Goal: Task Accomplishment & Management: Complete application form

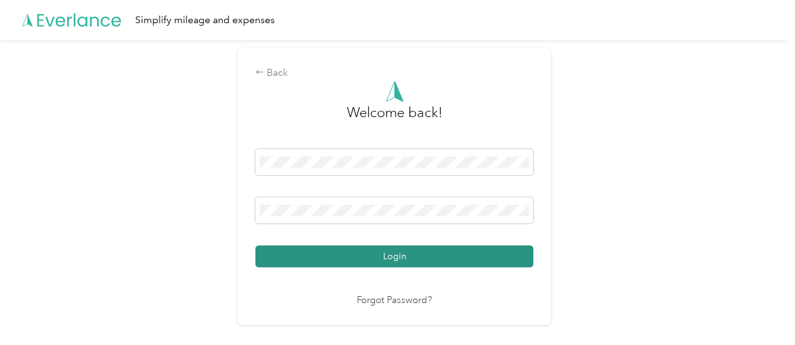
click at [420, 254] on button "Login" at bounding box center [394, 256] width 278 height 22
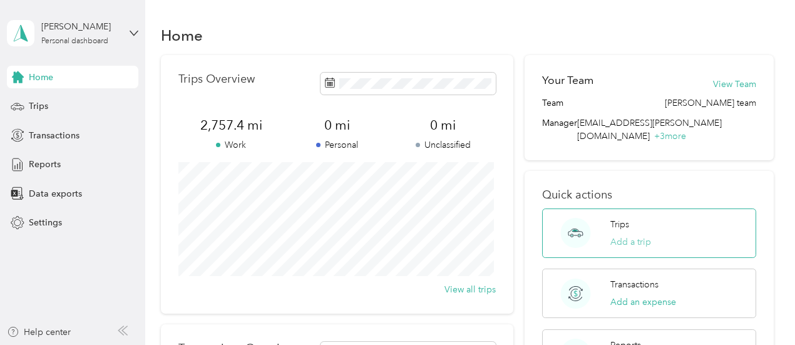
click at [624, 235] on button "Add a trip" at bounding box center [630, 241] width 41 height 13
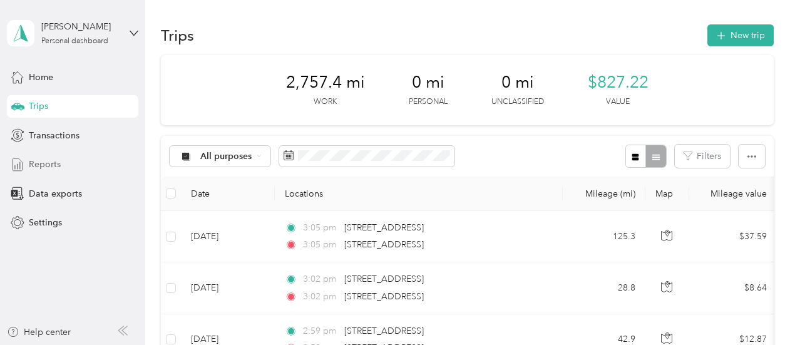
click at [45, 165] on span "Reports" at bounding box center [45, 164] width 32 height 13
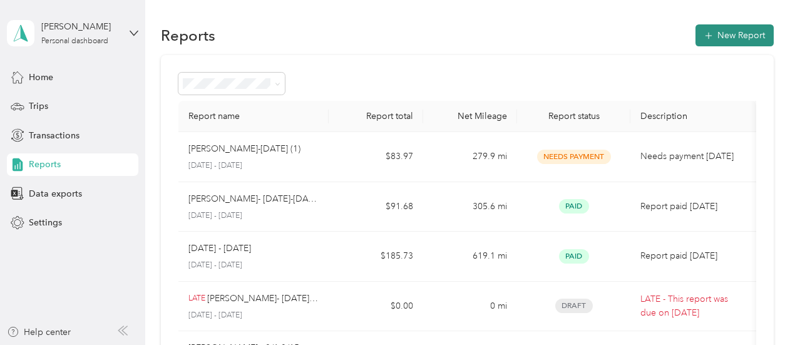
click at [741, 34] on button "New Report" at bounding box center [734, 35] width 78 height 22
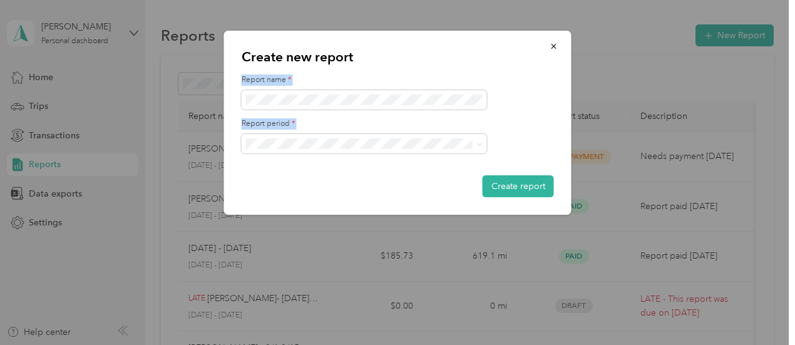
drag, startPoint x: 449, startPoint y: 44, endPoint x: 552, endPoint y: 107, distance: 121.6
click at [552, 107] on div "Create new report Report name * Report period * Create report" at bounding box center [397, 123] width 347 height 184
click at [554, 44] on icon "button" at bounding box center [553, 46] width 9 height 9
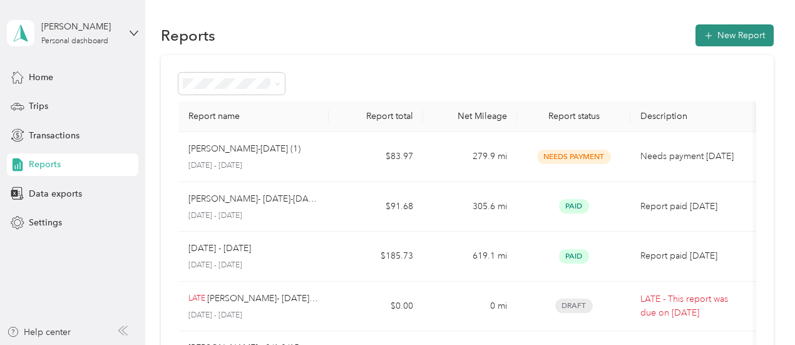
click at [740, 36] on button "New Report" at bounding box center [734, 35] width 78 height 22
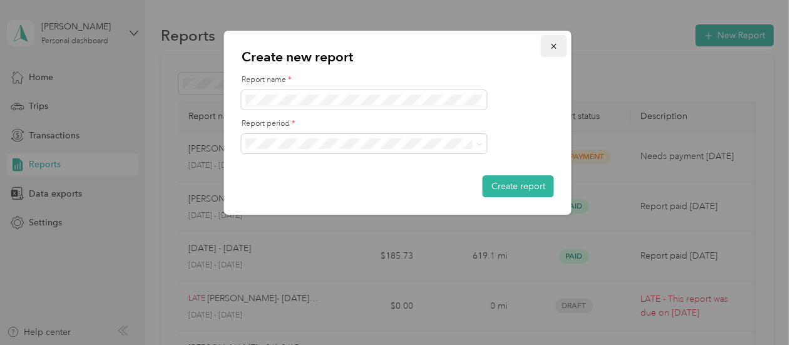
click at [552, 43] on icon "button" at bounding box center [553, 46] width 9 height 9
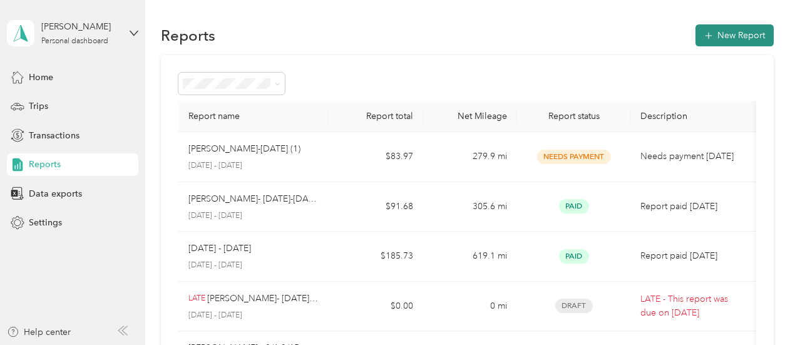
click at [727, 38] on button "New Report" at bounding box center [734, 35] width 78 height 22
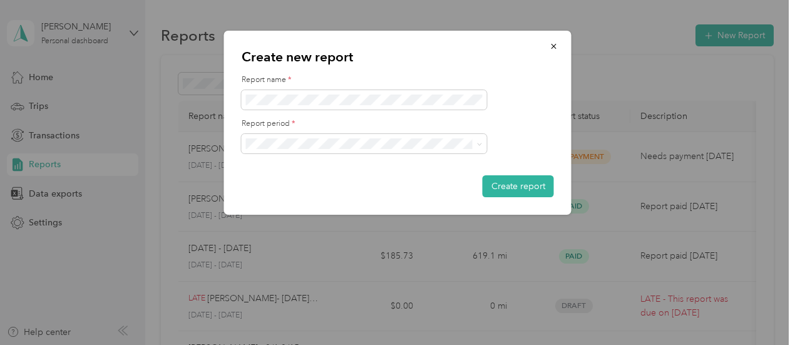
click at [284, 188] on li "[DATE] - [DATE]" at bounding box center [363, 182] width 245 height 22
click at [530, 182] on button "Create report" at bounding box center [517, 186] width 71 height 22
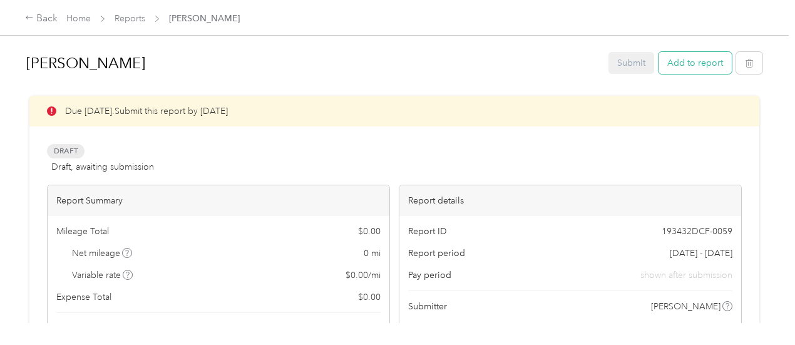
click at [693, 64] on button "Add to report" at bounding box center [694, 63] width 73 height 22
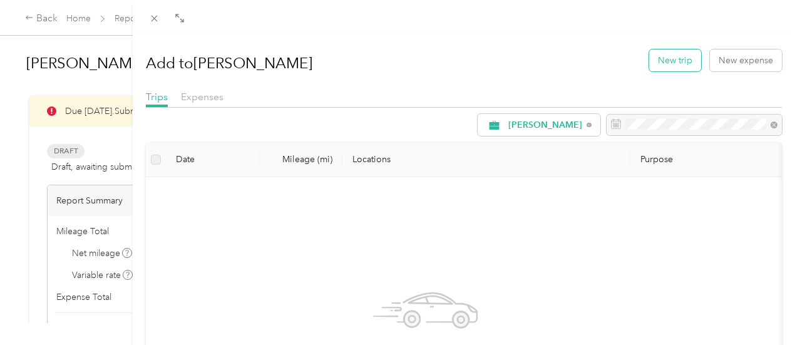
click at [655, 63] on button "New trip" at bounding box center [675, 60] width 52 height 22
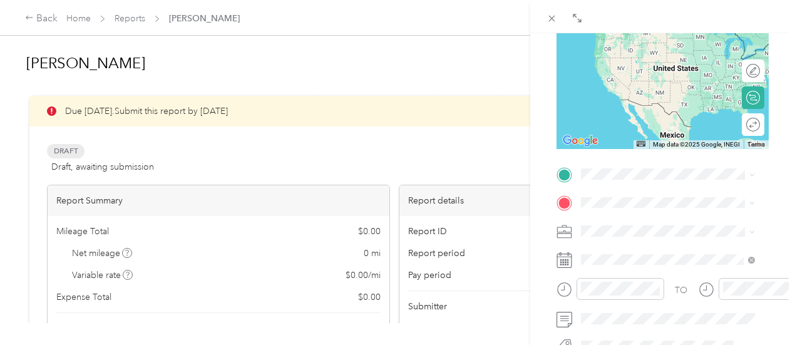
scroll to position [169, 0]
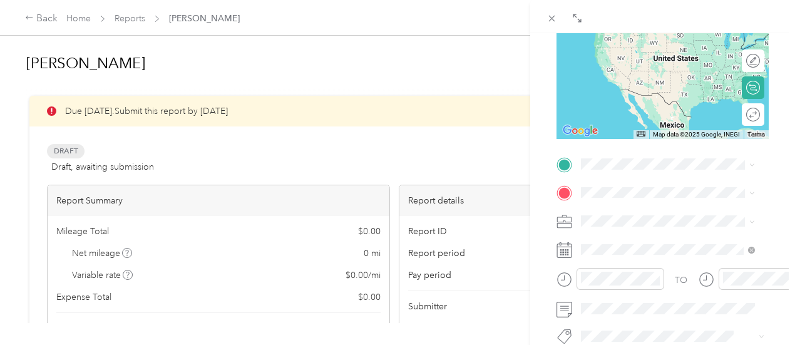
click at [646, 299] on span "[STREET_ADDRESS][US_STATE]" at bounding box center [666, 293] width 125 height 11
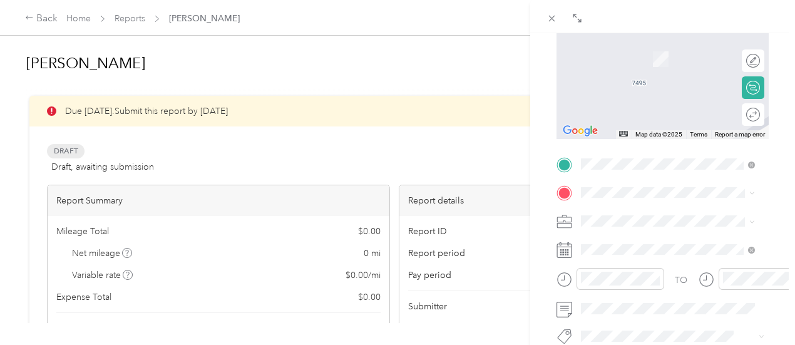
click at [663, 109] on span "[STREET_ADDRESS][US_STATE]" at bounding box center [666, 103] width 125 height 11
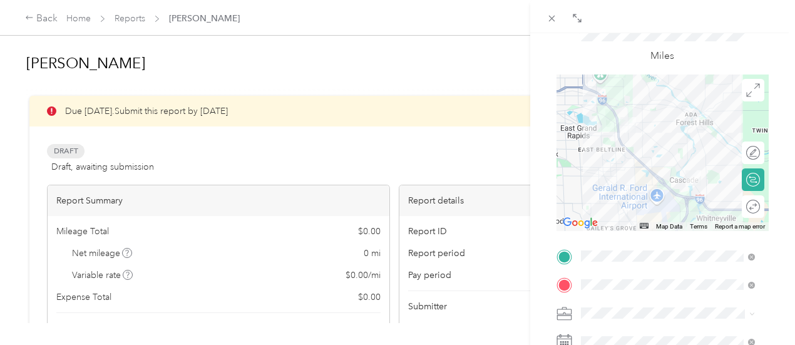
scroll to position [0, 0]
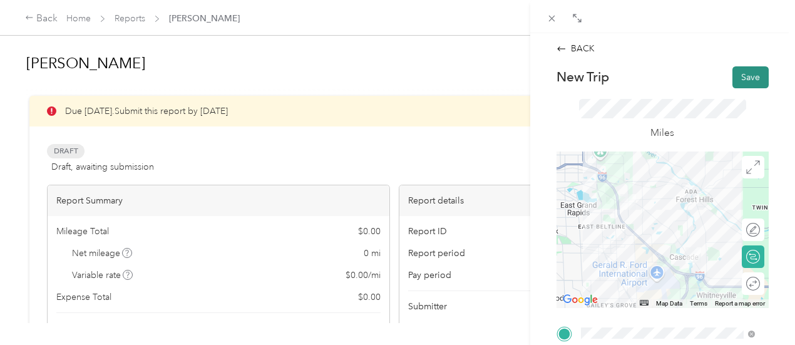
click at [738, 77] on button "Save" at bounding box center [750, 77] width 36 height 22
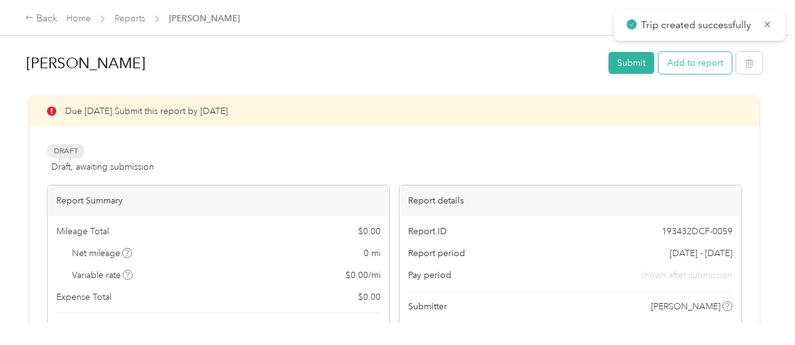
click at [696, 67] on button "Add to report" at bounding box center [694, 63] width 73 height 22
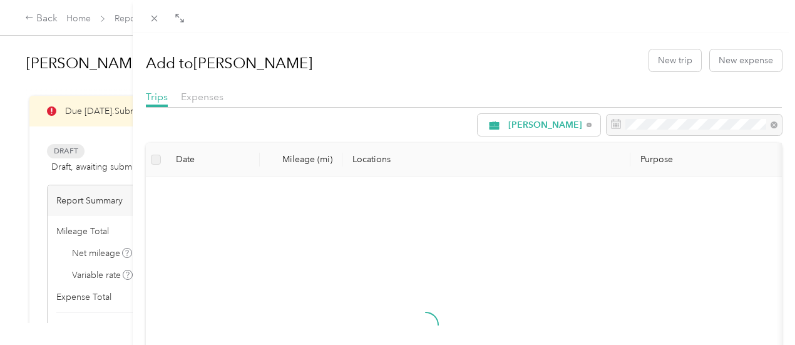
click at [283, 268] on div at bounding box center [426, 336] width 540 height 298
click at [668, 57] on button "New trip" at bounding box center [675, 60] width 52 height 22
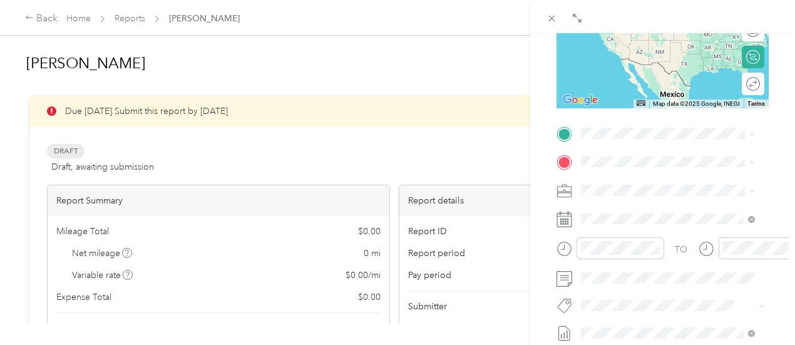
scroll to position [232, 0]
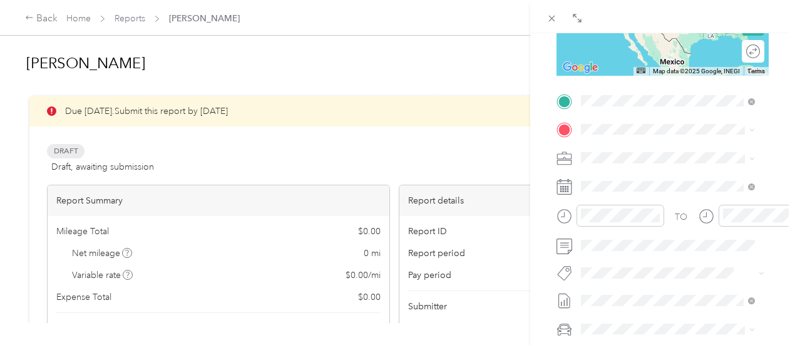
click at [672, 221] on span "[STREET_ADDRESS][US_STATE]" at bounding box center [666, 215] width 125 height 11
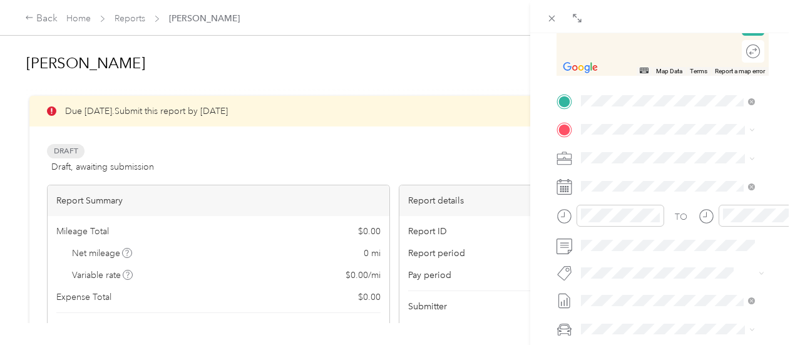
click at [439, 68] on div "BACK New Trip Save This trip cannot be edited because it is either under review…" at bounding box center [397, 172] width 795 height 345
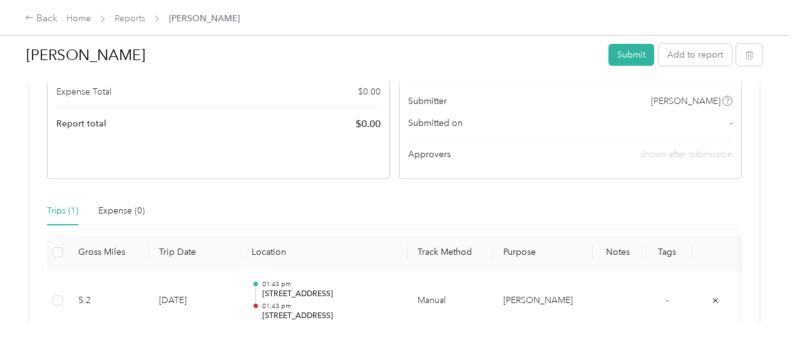
scroll to position [273, 0]
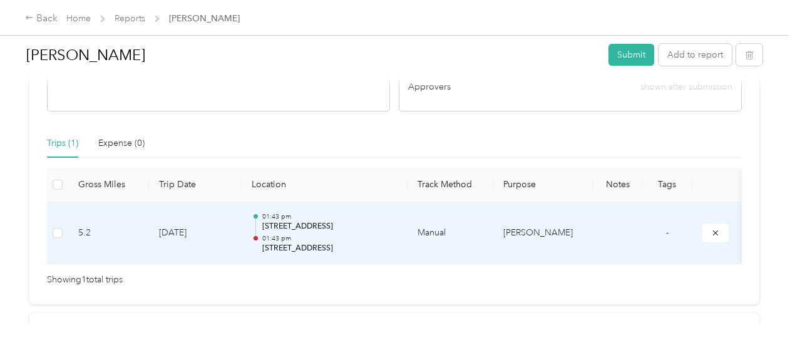
click at [171, 240] on td "[DATE]" at bounding box center [195, 233] width 93 height 63
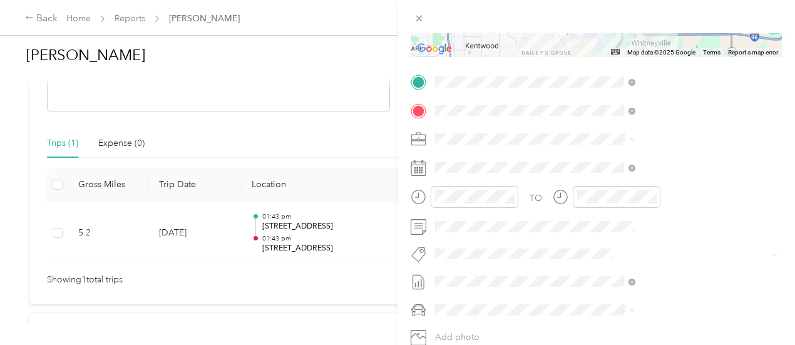
scroll to position [225, 0]
click at [426, 171] on icon at bounding box center [418, 171] width 16 height 16
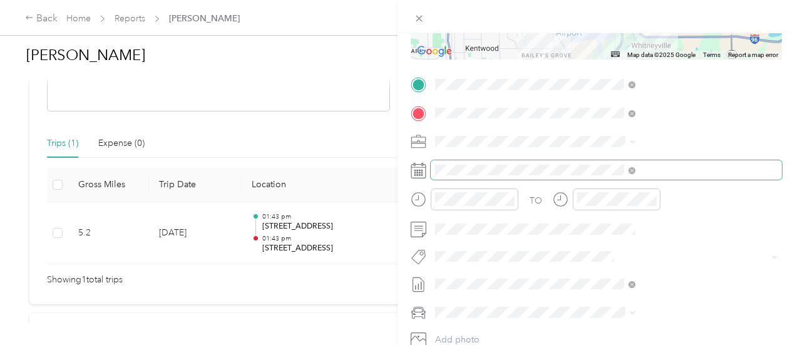
scroll to position [0, 0]
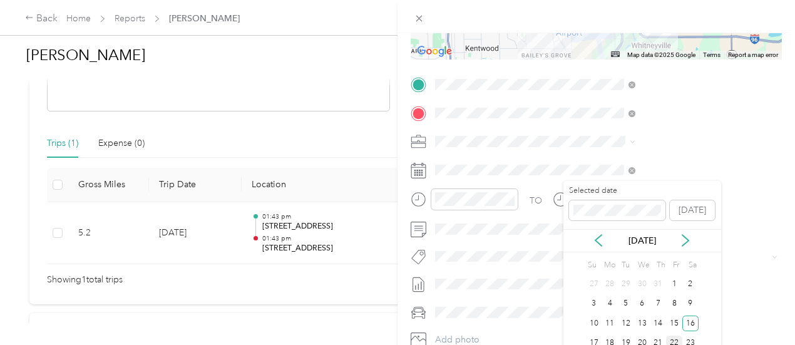
click at [671, 340] on div "22" at bounding box center [674, 343] width 16 height 16
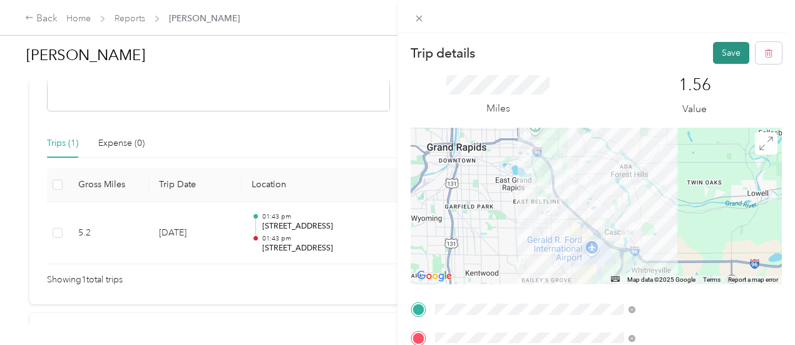
click at [718, 54] on button "Save" at bounding box center [731, 53] width 36 height 22
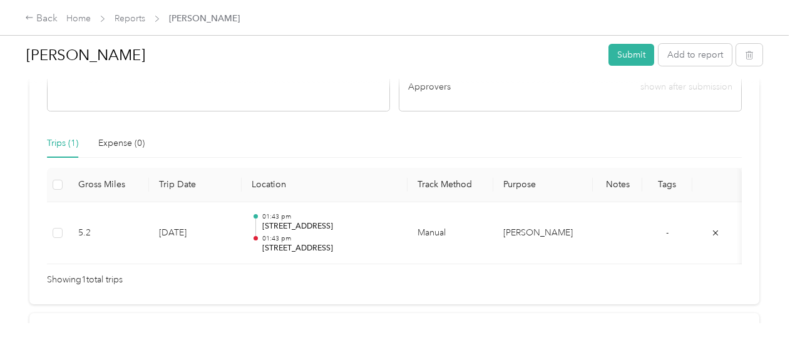
click at [512, 192] on div "Due [DATE]. Submit this report by [DATE] Draft Draft, awaiting submission View …" at bounding box center [393, 117] width 729 height 589
click at [785, 155] on div "[PERSON_NAME] Submit Add to report Due [DATE]. Submit this report by [DATE] Dra…" at bounding box center [394, 161] width 788 height 323
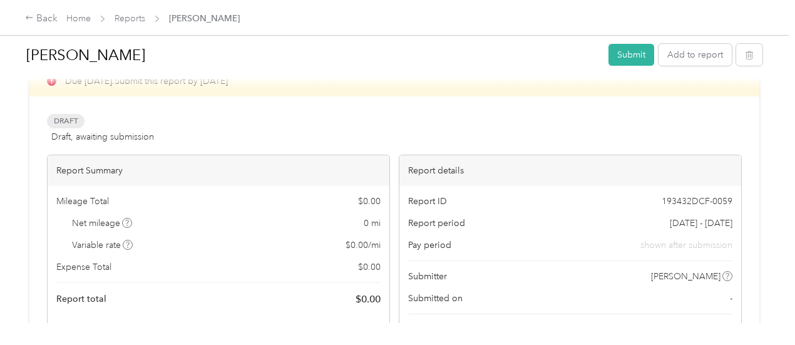
scroll to position [31, 0]
click at [682, 56] on button "Add to report" at bounding box center [694, 55] width 73 height 22
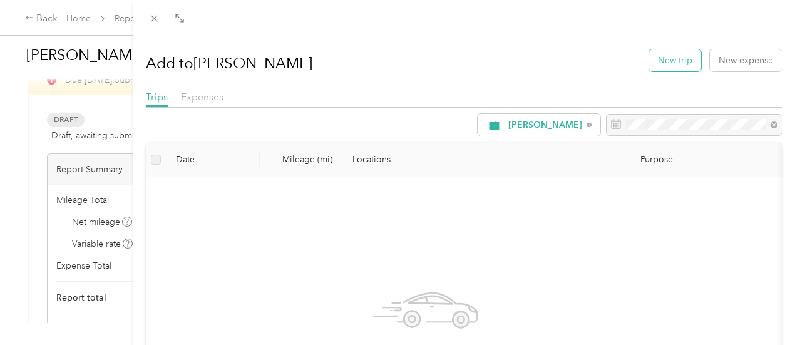
click at [668, 59] on button "New trip" at bounding box center [675, 60] width 52 height 22
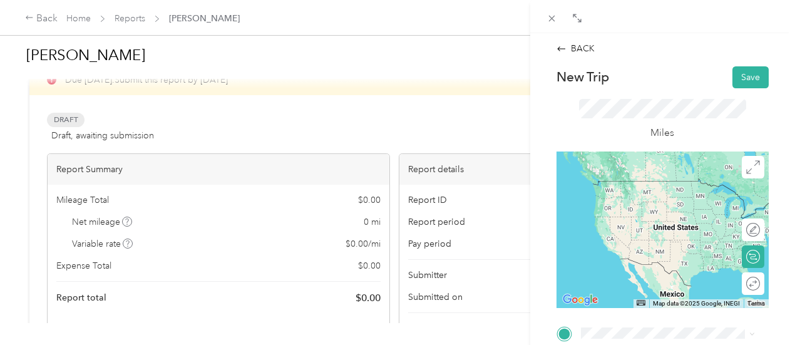
click at [653, 250] on span "[STREET_ADDRESS][US_STATE]" at bounding box center [666, 244] width 125 height 11
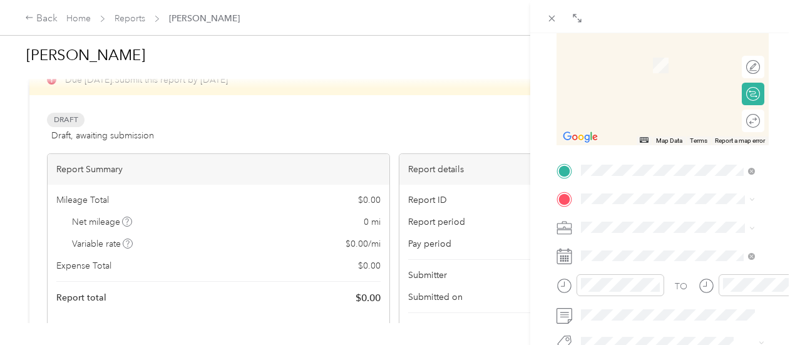
scroll to position [164, 0]
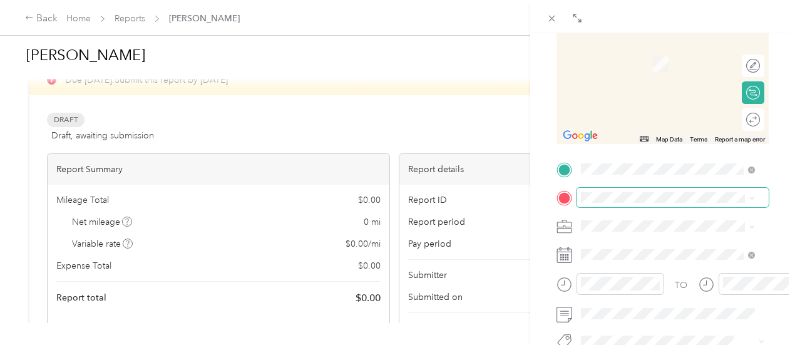
click at [588, 206] on span at bounding box center [672, 198] width 192 height 20
click at [758, 64] on form "New Trip Save This trip cannot be edited because it is either under review, app…" at bounding box center [662, 181] width 238 height 559
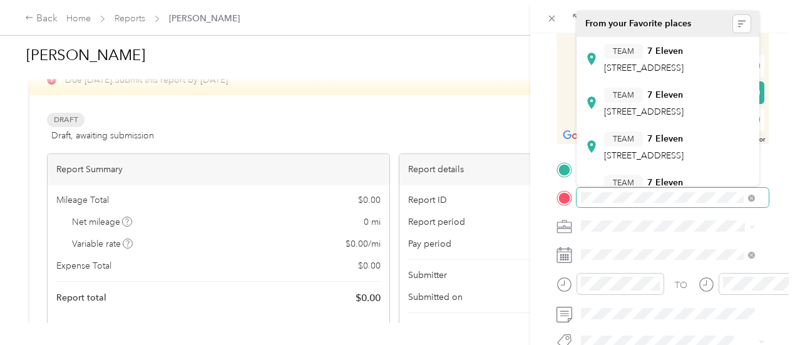
scroll to position [163, 0]
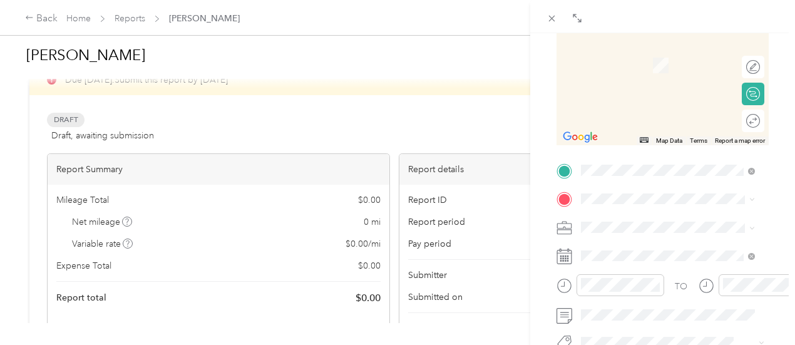
click at [676, 119] on span "[STREET_ADDRESS][US_STATE]" at bounding box center [666, 113] width 125 height 11
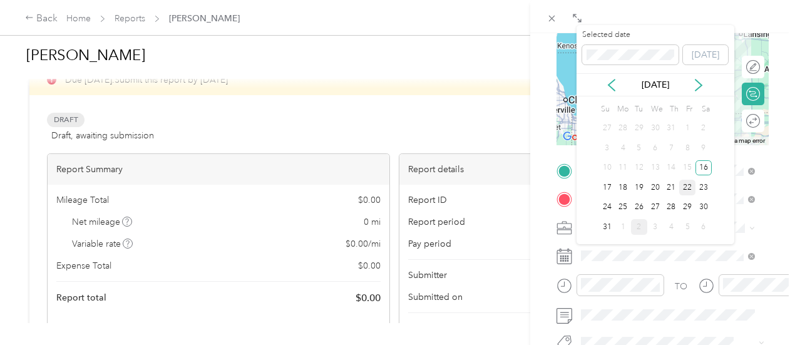
click at [684, 183] on div "22" at bounding box center [687, 188] width 16 height 16
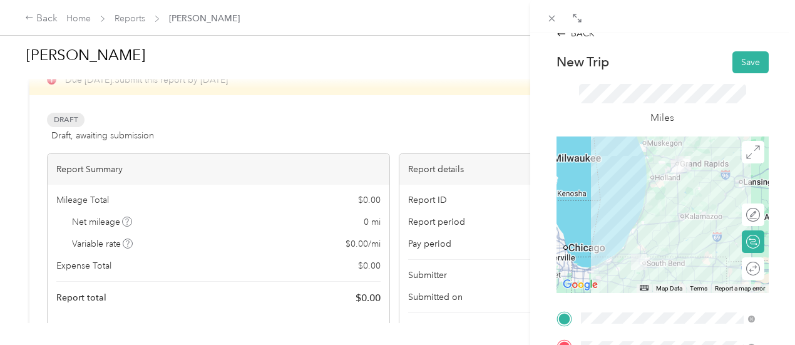
scroll to position [0, 0]
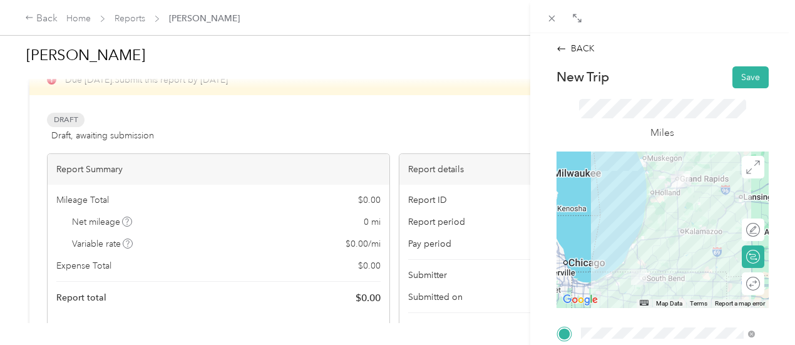
click at [784, 165] on div "BACK New Trip Save This trip cannot be edited because it is either under review…" at bounding box center [662, 205] width 265 height 345
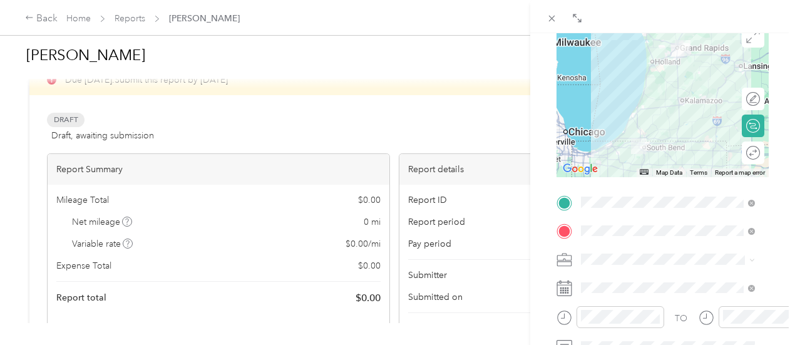
scroll to position [133, 0]
click at [677, 272] on div "TO Add photo" at bounding box center [662, 341] width 212 height 302
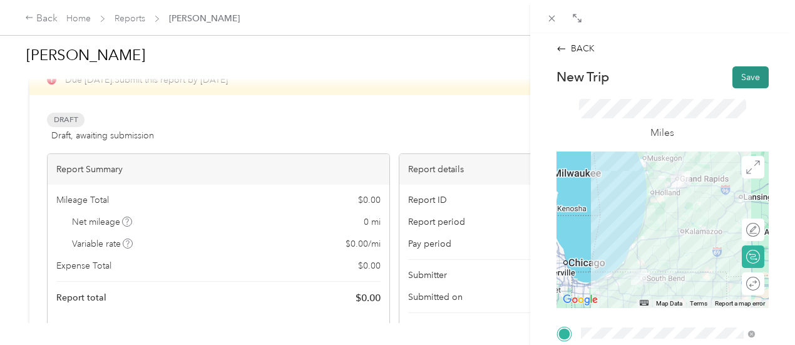
click at [737, 76] on button "Save" at bounding box center [750, 77] width 36 height 22
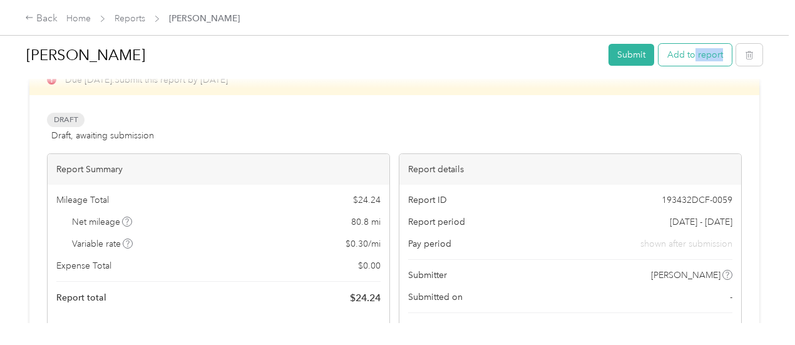
drag, startPoint x: 737, startPoint y: 76, endPoint x: 692, endPoint y: 51, distance: 51.5
click at [692, 51] on div "[PERSON_NAME] Submit Add to report" at bounding box center [394, 57] width 736 height 43
click at [692, 51] on button "Add to report" at bounding box center [694, 55] width 73 height 22
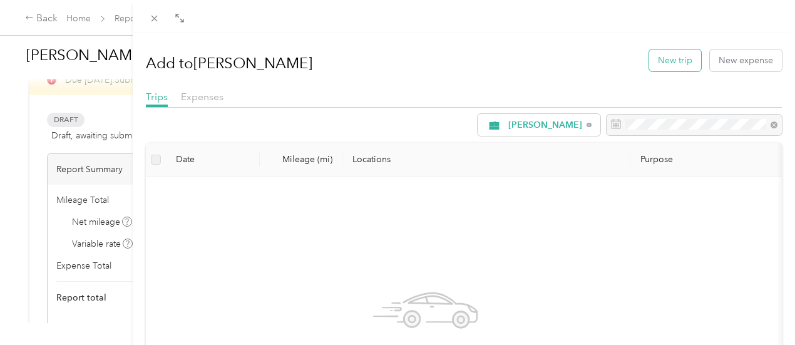
click at [668, 59] on button "New trip" at bounding box center [675, 60] width 52 height 22
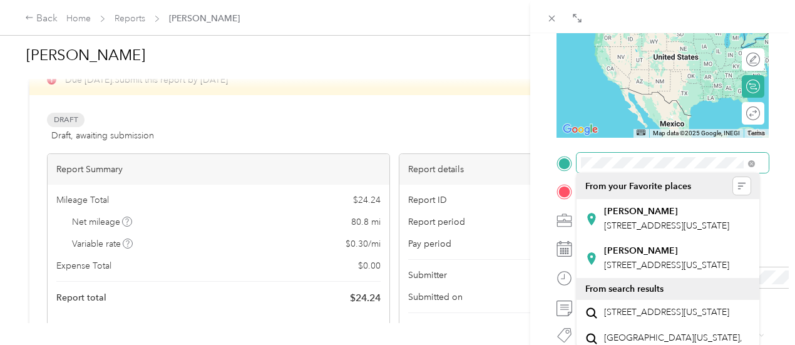
scroll to position [171, 0]
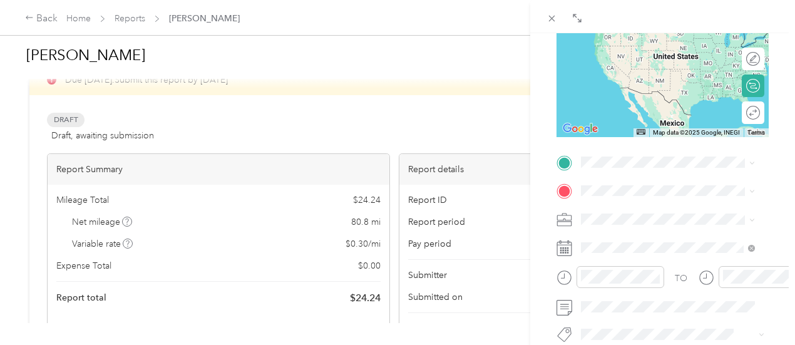
click at [773, 186] on div "BACK New Trip Save This trip cannot be edited because it is either under review…" at bounding box center [662, 205] width 265 height 345
drag, startPoint x: 753, startPoint y: 243, endPoint x: 754, endPoint y: 281, distance: 37.6
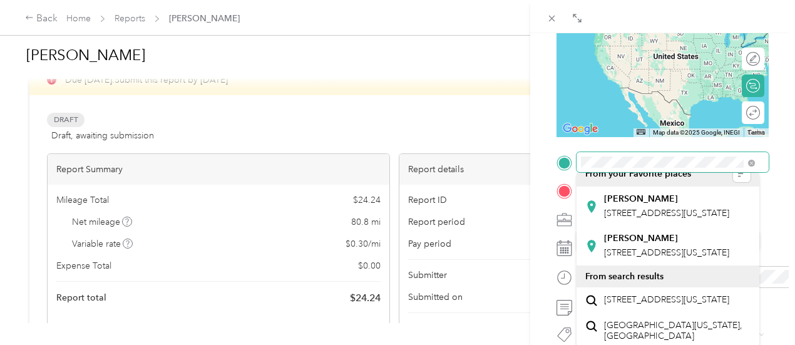
scroll to position [85, 0]
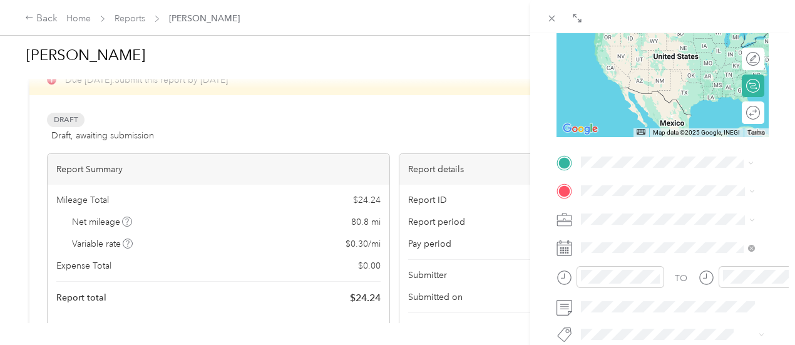
click at [654, 302] on li "[STREET_ADDRESS][US_STATE]" at bounding box center [667, 300] width 183 height 26
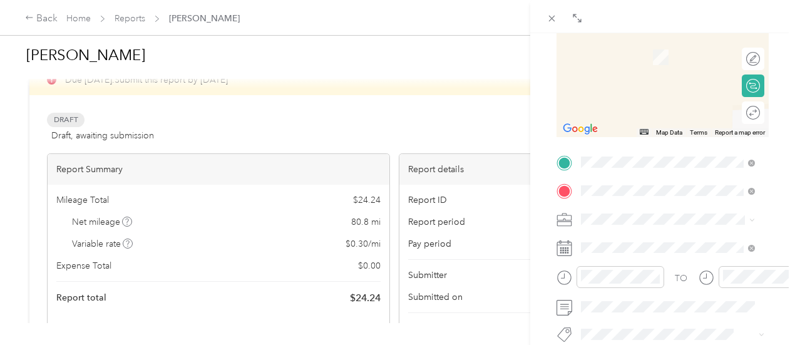
click at [667, 144] on li "[STREET_ADDRESS][PERSON_NAME][US_STATE]" at bounding box center [667, 126] width 183 height 35
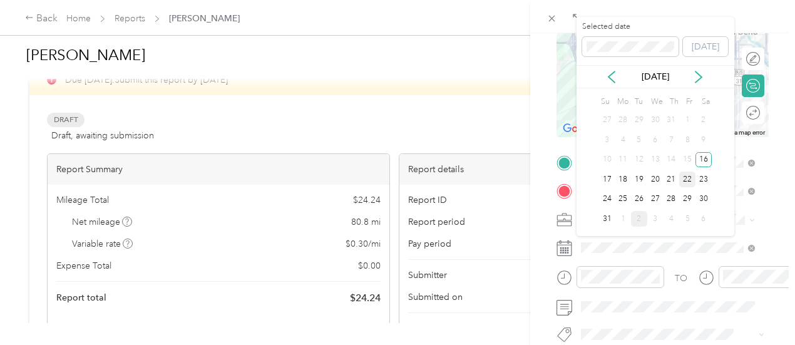
click at [689, 180] on div "22" at bounding box center [687, 179] width 16 height 16
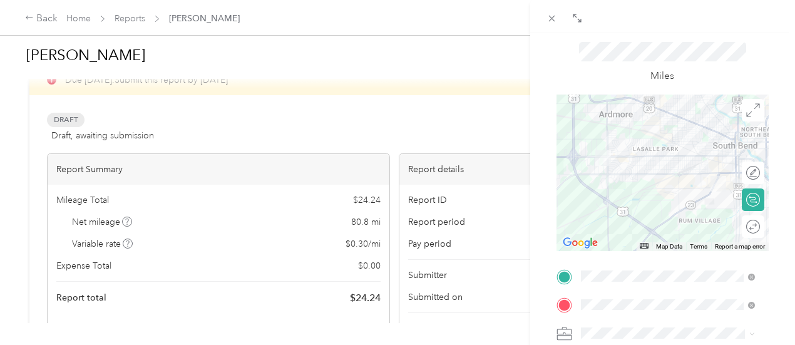
scroll to position [0, 0]
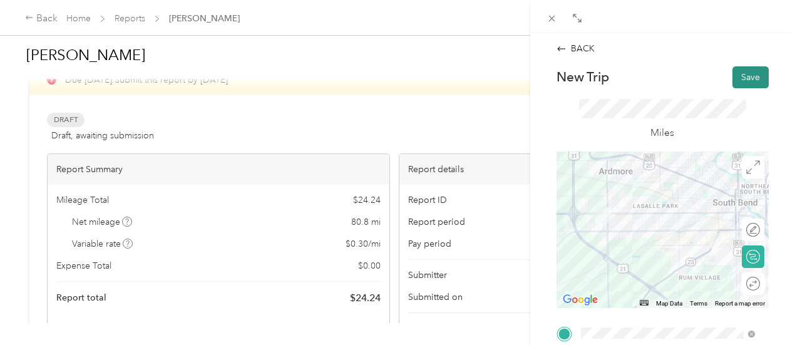
click at [743, 80] on button "Save" at bounding box center [750, 77] width 36 height 22
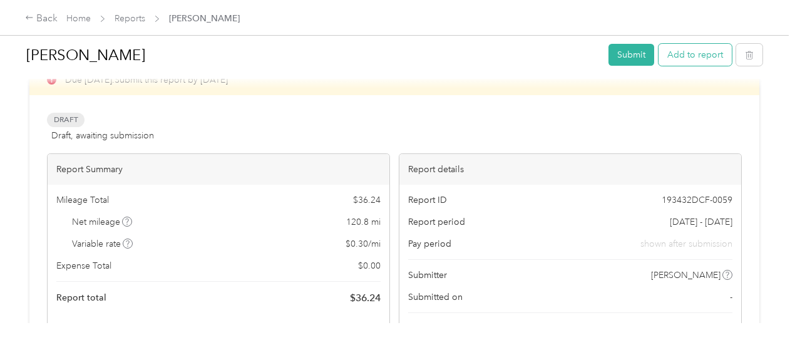
click at [692, 57] on button "Add to report" at bounding box center [694, 55] width 73 height 22
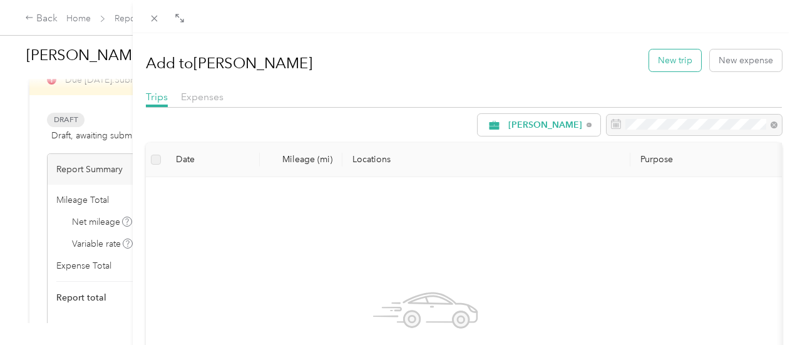
click at [664, 61] on button "New trip" at bounding box center [675, 60] width 52 height 22
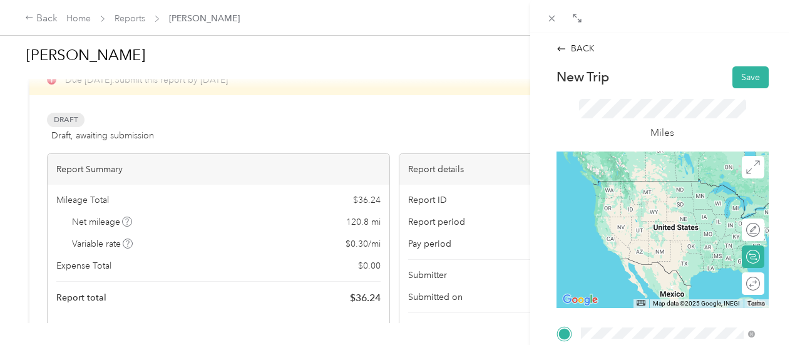
click at [642, 278] on span "[STREET_ADDRESS][PERSON_NAME][US_STATE]" at bounding box center [677, 269] width 146 height 22
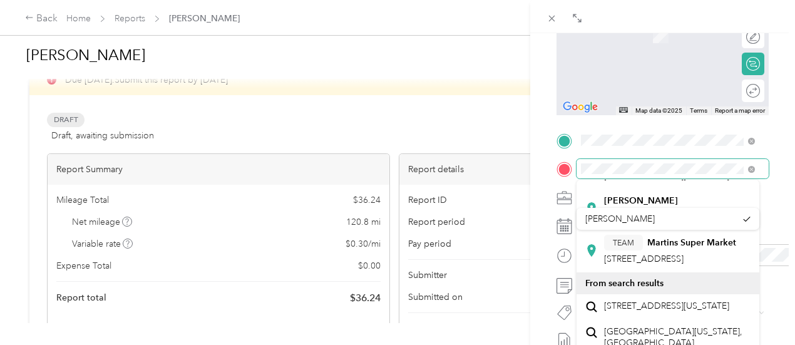
scroll to position [142, 0]
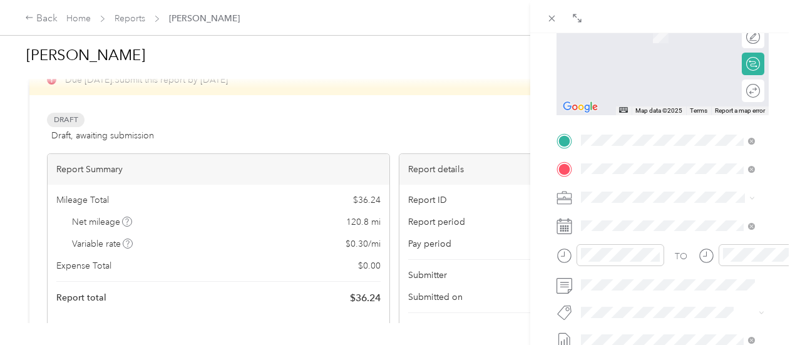
click at [638, 301] on span "[STREET_ADDRESS][US_STATE]" at bounding box center [666, 305] width 125 height 11
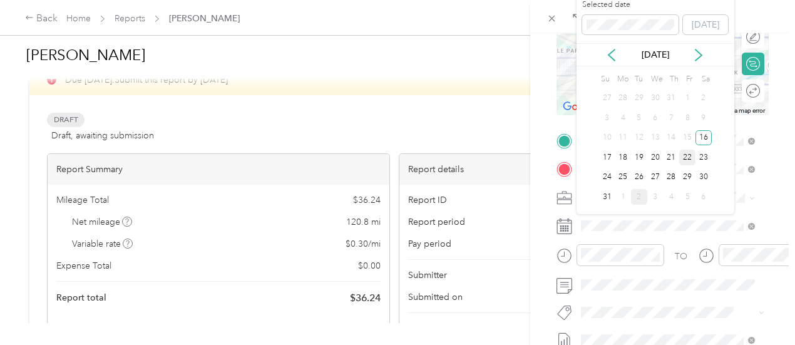
click at [688, 156] on div "22" at bounding box center [687, 158] width 16 height 16
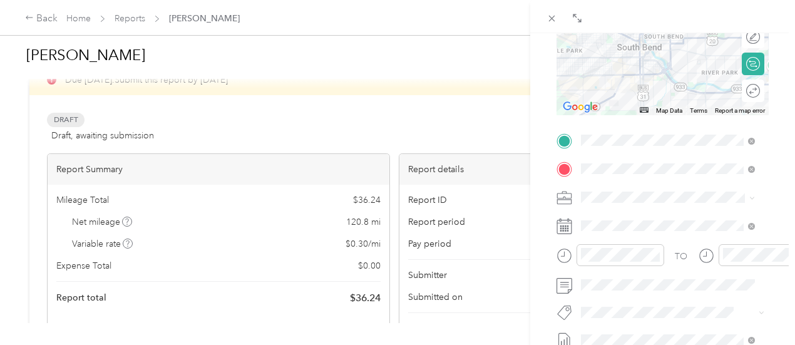
click at [774, 240] on div "BACK New Trip Save This trip cannot be edited because it is either under review…" at bounding box center [662, 205] width 265 height 345
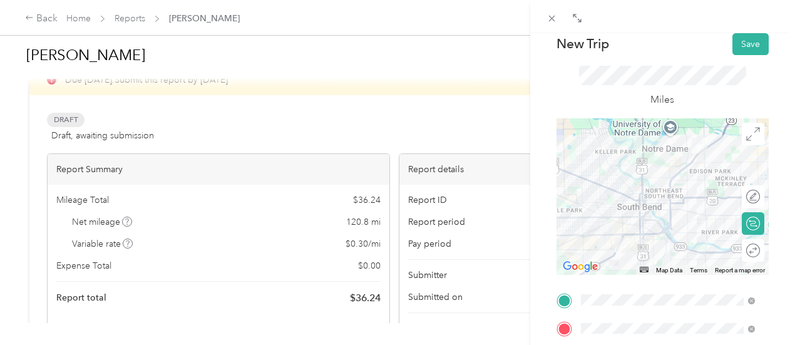
scroll to position [0, 0]
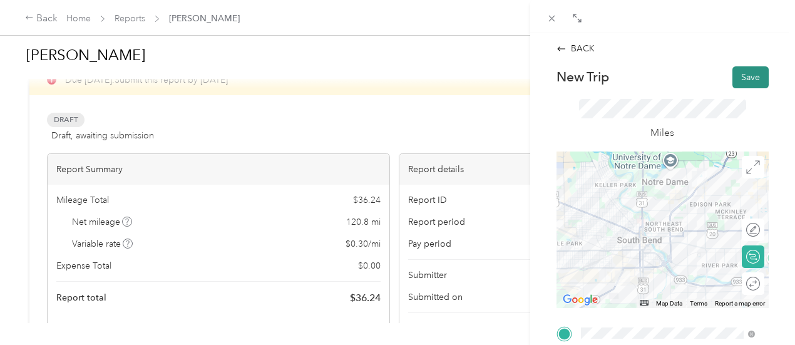
click at [736, 74] on button "Save" at bounding box center [750, 77] width 36 height 22
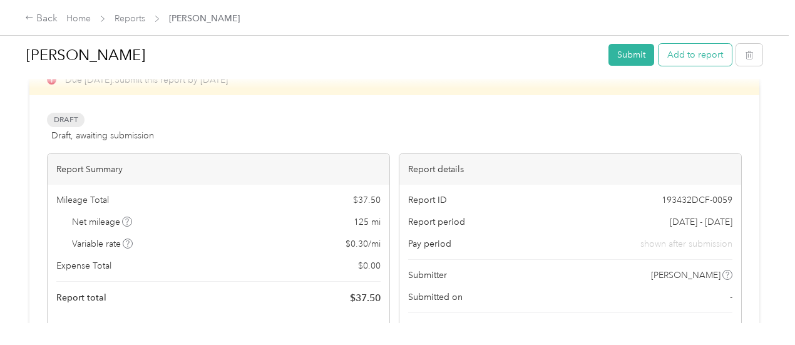
click at [689, 57] on button "Add to report" at bounding box center [694, 55] width 73 height 22
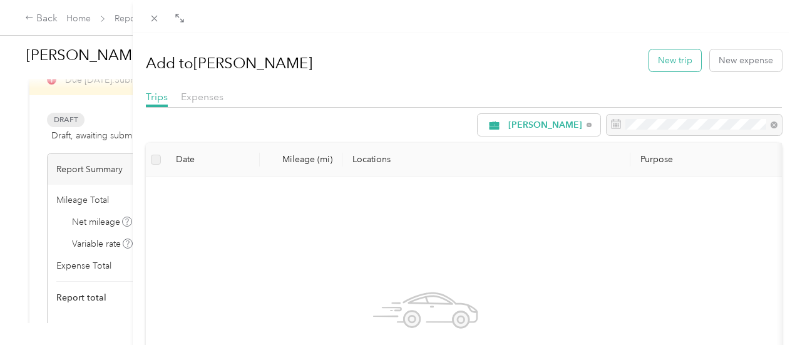
click at [671, 59] on button "New trip" at bounding box center [675, 60] width 52 height 22
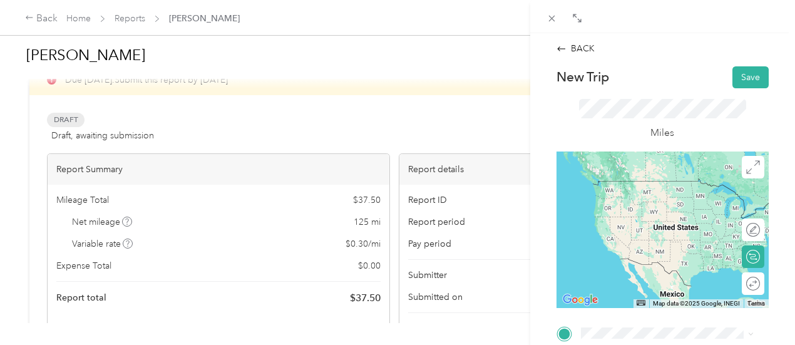
click at [639, 222] on span "[STREET_ADDRESS][US_STATE]" at bounding box center [666, 217] width 125 height 11
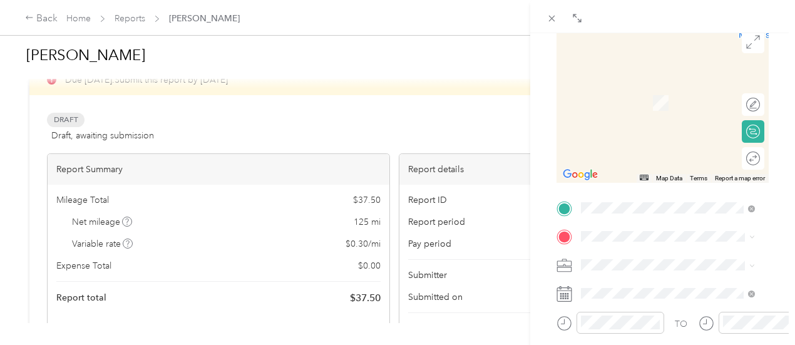
scroll to position [126, 0]
click at [683, 279] on span "[STREET_ADDRESS][US_STATE]" at bounding box center [666, 273] width 125 height 11
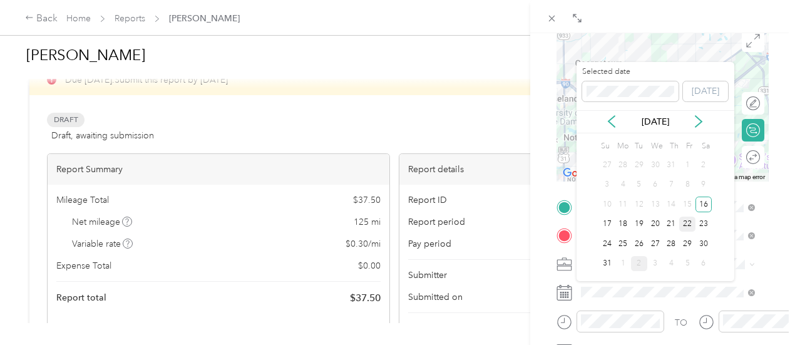
click at [691, 223] on div "22" at bounding box center [687, 224] width 16 height 16
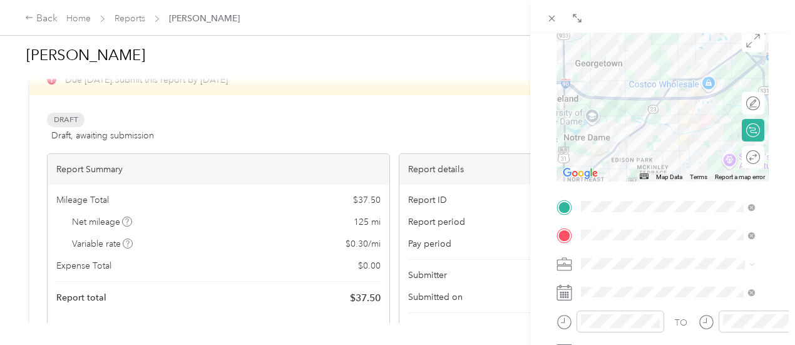
scroll to position [0, 0]
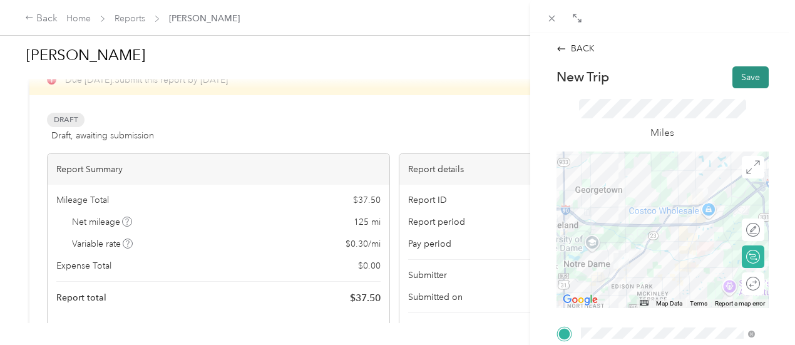
click at [739, 76] on button "Save" at bounding box center [750, 77] width 36 height 22
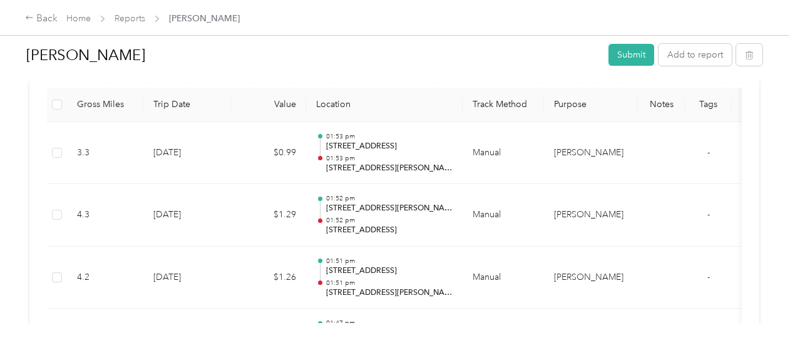
scroll to position [349, 0]
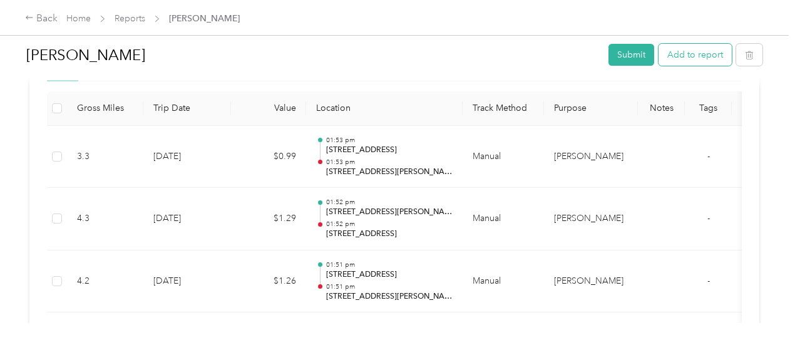
click at [680, 55] on button "Add to report" at bounding box center [694, 55] width 73 height 22
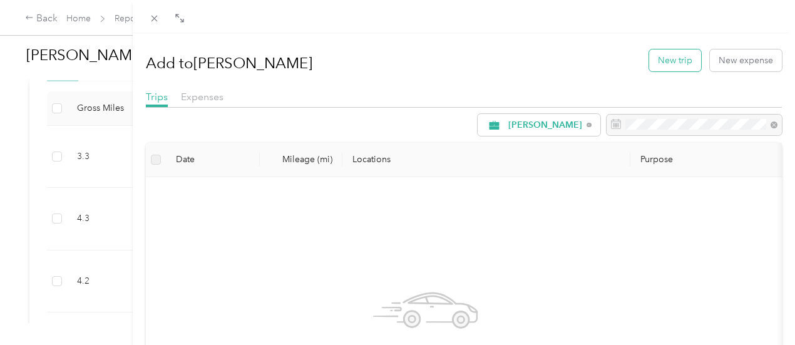
click at [677, 58] on button "New trip" at bounding box center [675, 60] width 52 height 22
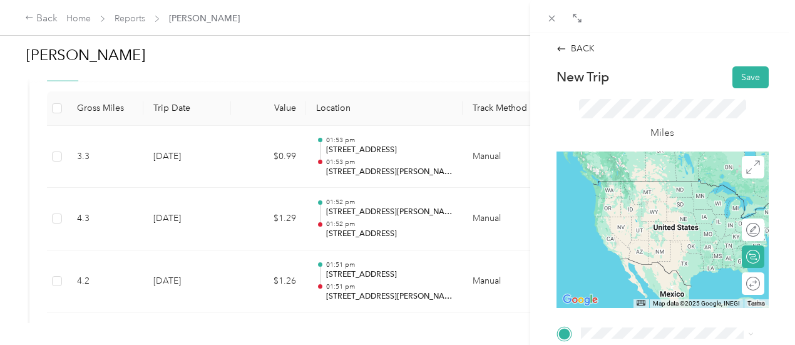
click at [641, 280] on span "[STREET_ADDRESS][US_STATE]" at bounding box center [666, 274] width 125 height 11
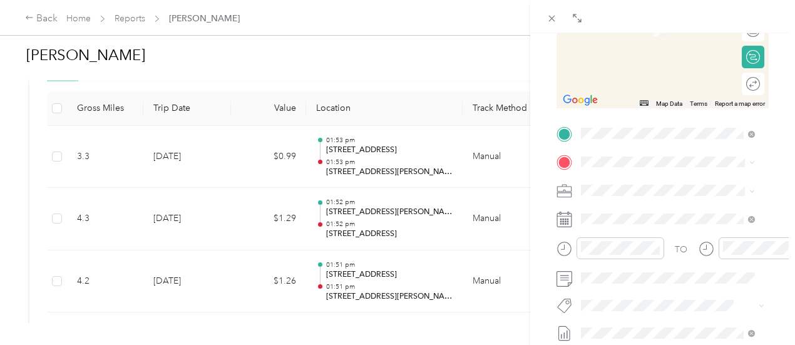
scroll to position [199, 0]
click at [666, 302] on span "[STREET_ADDRESS][PERSON_NAME][US_STATE]" at bounding box center [677, 291] width 146 height 22
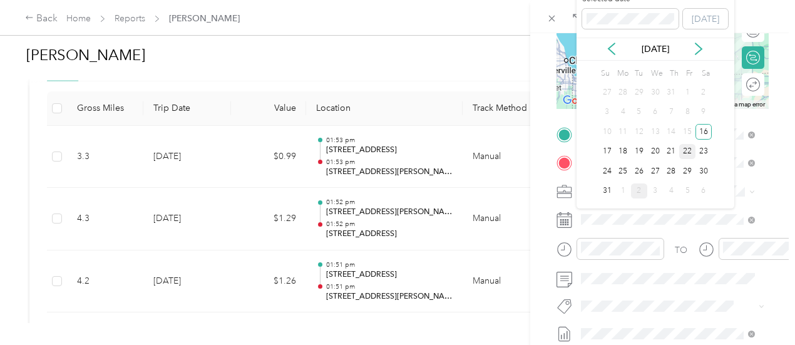
click at [688, 155] on div "22" at bounding box center [687, 152] width 16 height 16
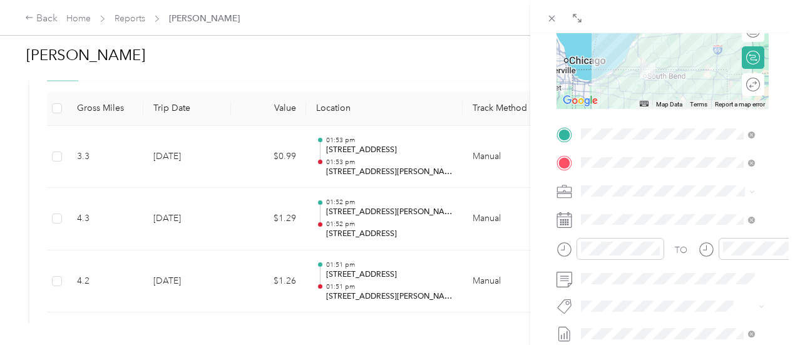
click at [768, 196] on form "New Trip Save This trip cannot be edited because it is either under review, app…" at bounding box center [662, 146] width 238 height 559
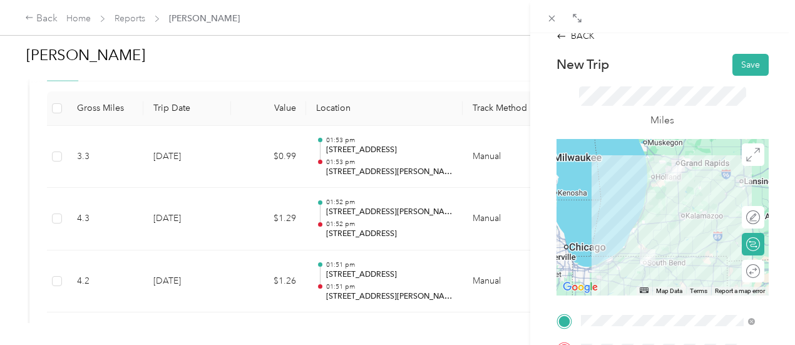
scroll to position [0, 0]
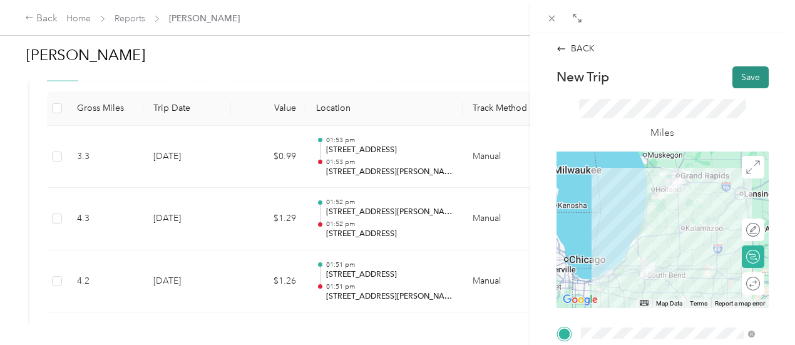
click at [734, 81] on button "Save" at bounding box center [750, 77] width 36 height 22
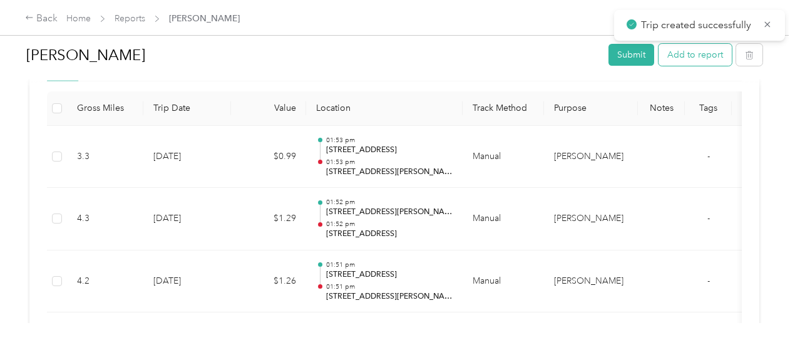
click at [676, 56] on button "Add to report" at bounding box center [694, 55] width 73 height 22
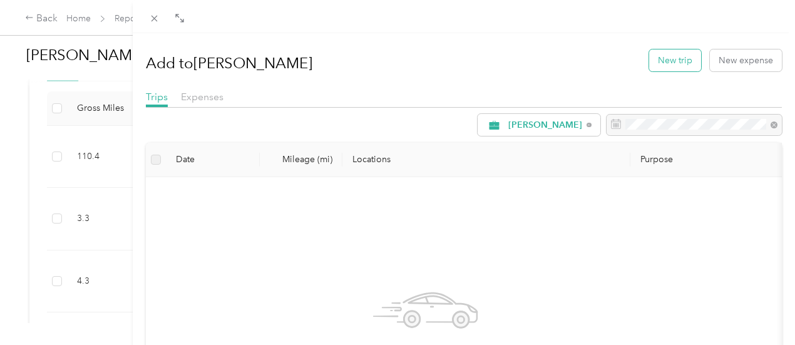
click at [667, 61] on button "New trip" at bounding box center [675, 60] width 52 height 22
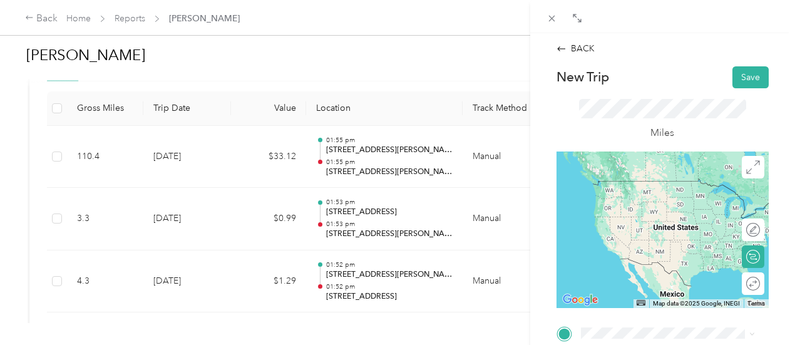
click at [660, 216] on span "[STREET_ADDRESS][PERSON_NAME][US_STATE]" at bounding box center [677, 206] width 146 height 22
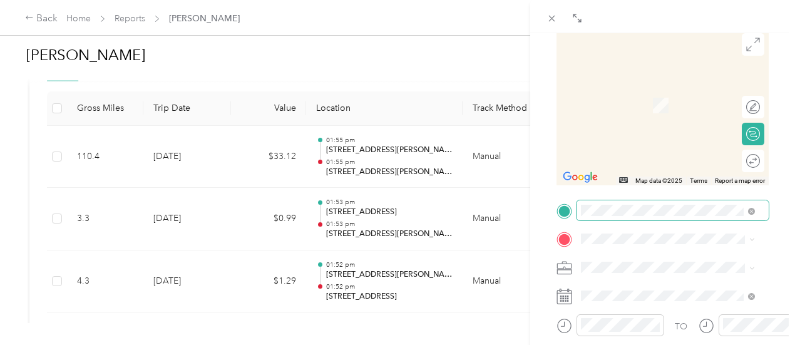
scroll to position [121, 0]
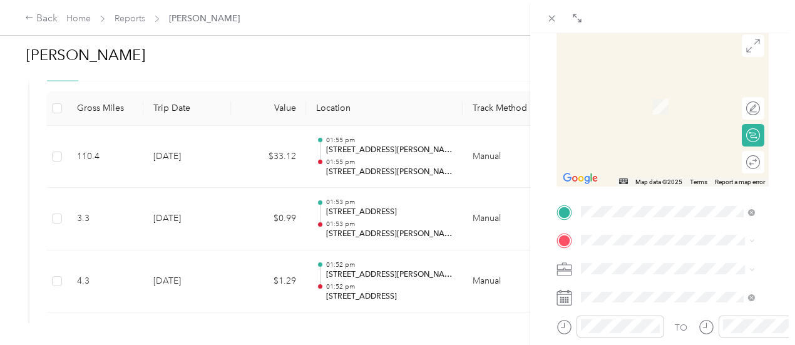
click at [639, 180] on span "[STREET_ADDRESS][US_STATE]" at bounding box center [666, 174] width 125 height 11
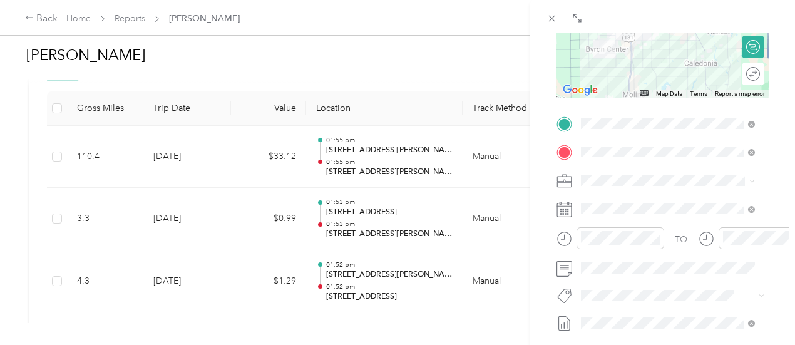
scroll to position [210, 0]
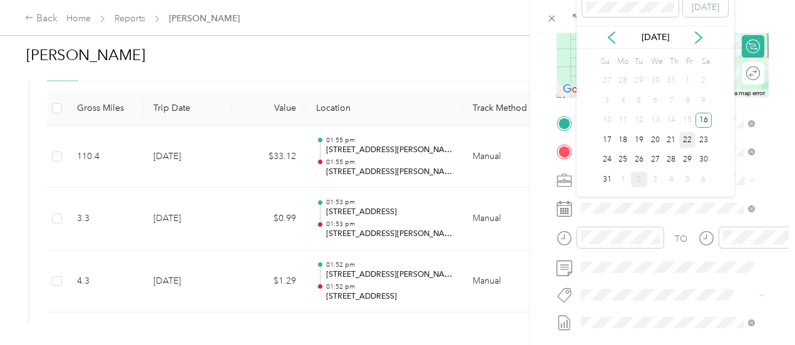
click at [689, 137] on div "22" at bounding box center [687, 140] width 16 height 16
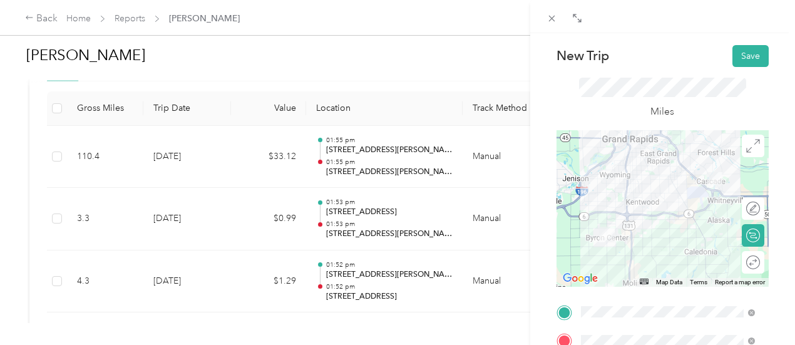
scroll to position [0, 0]
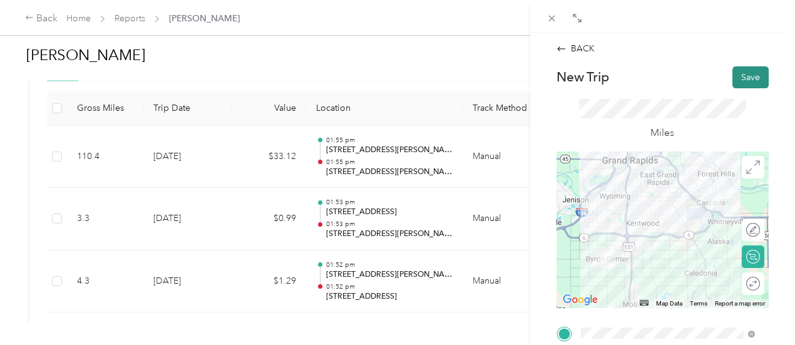
click at [748, 74] on button "Save" at bounding box center [750, 77] width 36 height 22
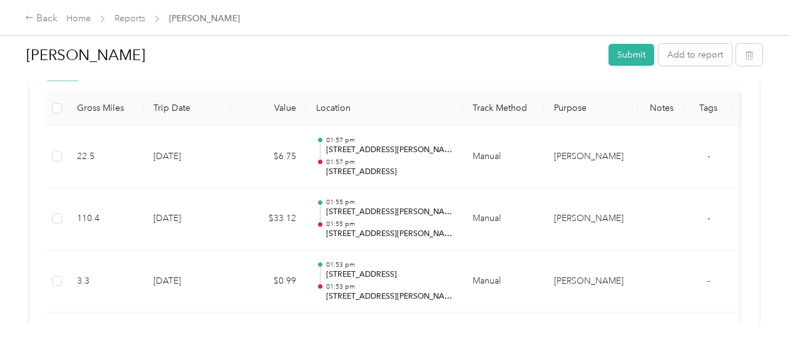
click at [511, 183] on div "Due [DATE]. Submit this report by [DATE] Draft Draft, awaiting submission View …" at bounding box center [393, 228] width 729 height 963
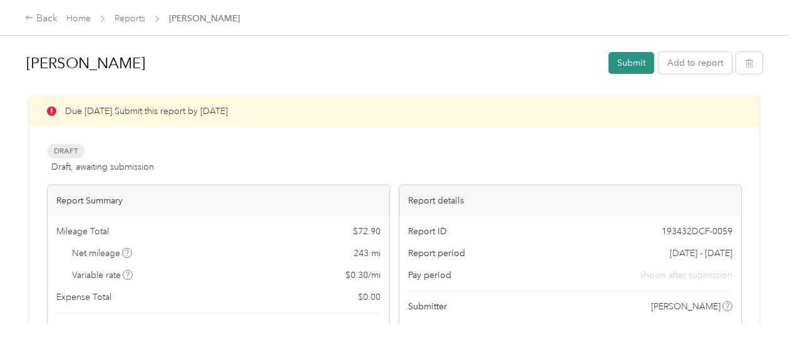
click at [627, 64] on button "Submit" at bounding box center [631, 63] width 46 height 22
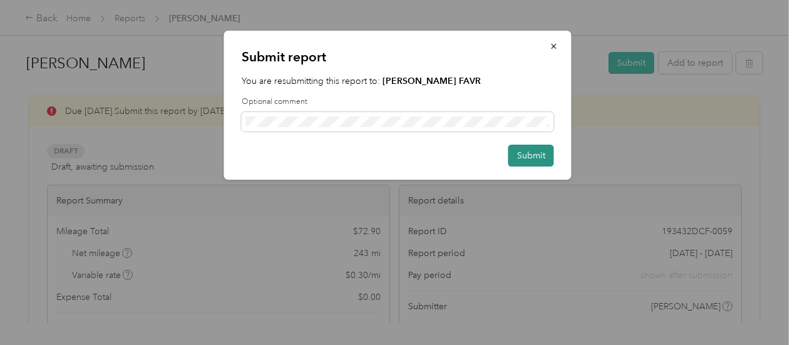
click at [540, 158] on button "Submit" at bounding box center [531, 156] width 46 height 22
